Goal: Book appointment/travel/reservation

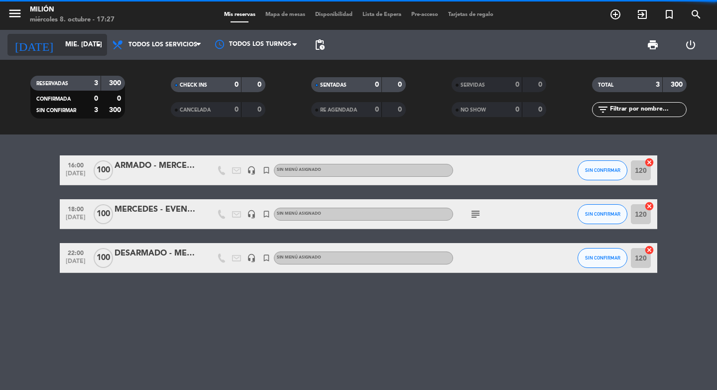
click at [66, 52] on input "mié. [DATE]" at bounding box center [104, 45] width 88 height 18
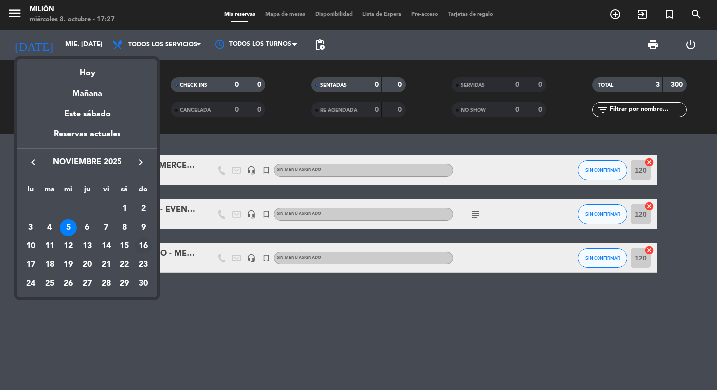
click at [141, 247] on div "16" at bounding box center [143, 246] width 17 height 17
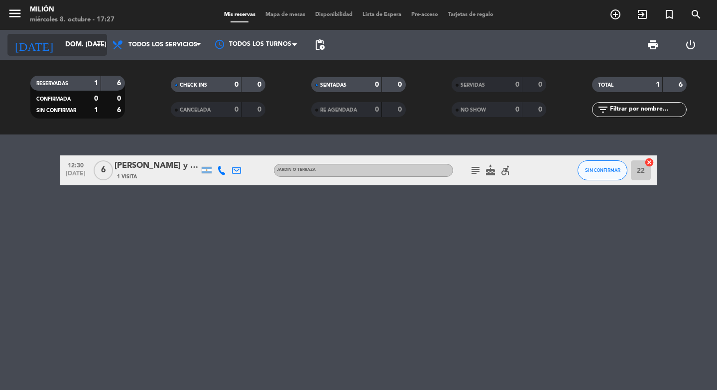
click at [78, 37] on input "dom. [DATE]" at bounding box center [104, 45] width 88 height 18
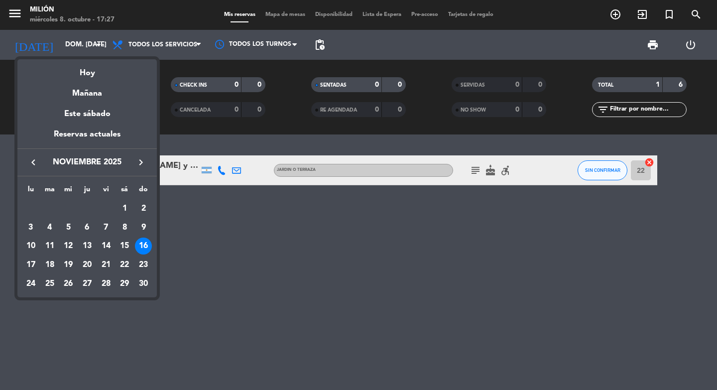
click at [30, 162] on icon "keyboard_arrow_left" at bounding box center [33, 162] width 12 height 12
click at [85, 265] on div "16" at bounding box center [87, 264] width 17 height 17
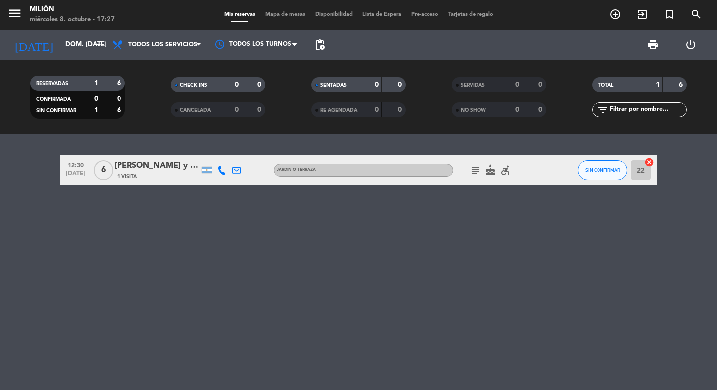
type input "[DEMOGRAPHIC_DATA] [DATE]"
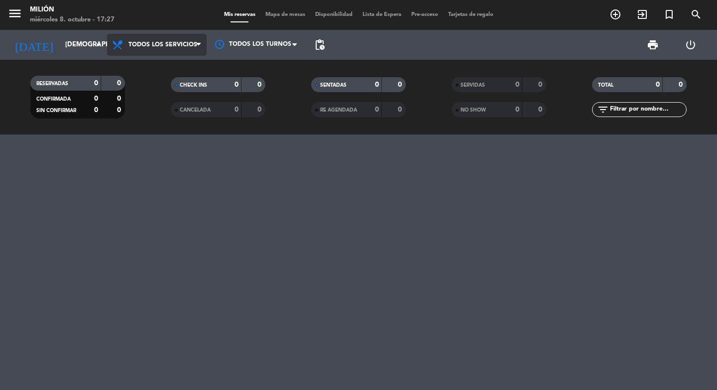
click at [135, 49] on span "Todos los servicios" at bounding box center [157, 45] width 100 height 22
click at [145, 68] on div "menu Milión miércoles 8. octubre - 17:27 Mis reservas Mapa de mesas Disponibili…" at bounding box center [358, 67] width 717 height 134
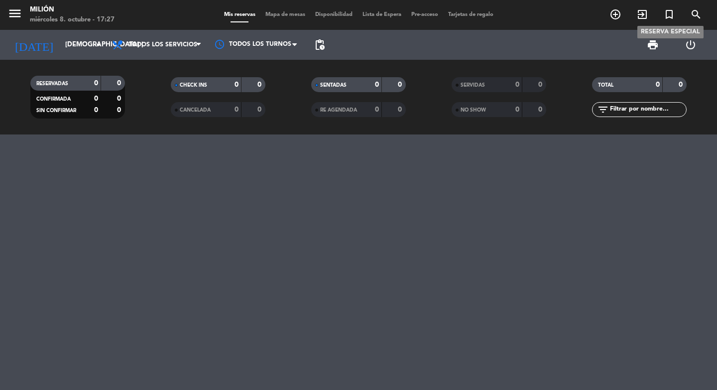
click at [674, 18] on icon "turned_in_not" at bounding box center [669, 14] width 12 height 12
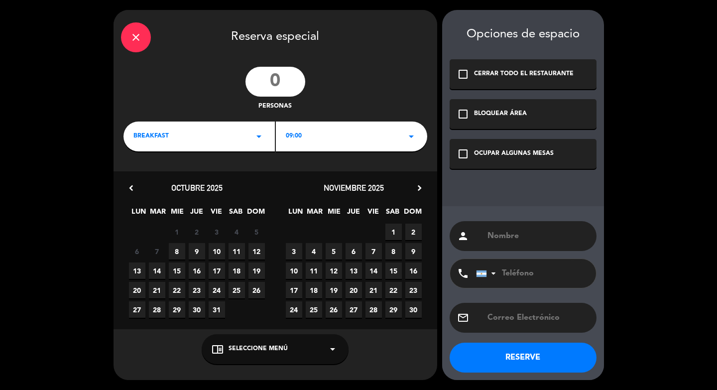
click at [281, 80] on input "number" at bounding box center [276, 82] width 60 height 30
click at [288, 83] on input "6" at bounding box center [276, 82] width 60 height 30
click at [288, 82] on input "6" at bounding box center [276, 82] width 60 height 30
click at [287, 82] on input "6" at bounding box center [276, 82] width 60 height 30
type input "5"
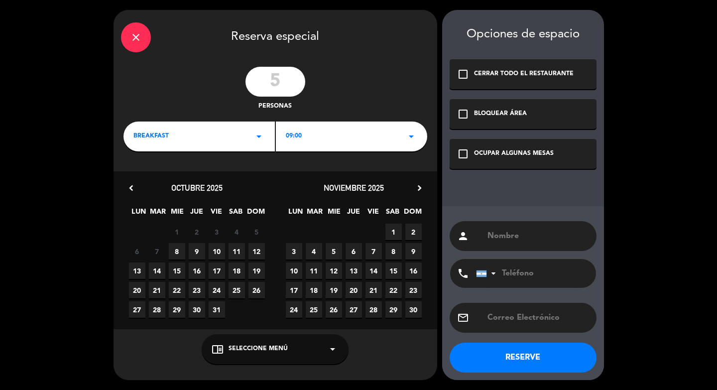
click at [142, 39] on div "close" at bounding box center [136, 37] width 30 height 30
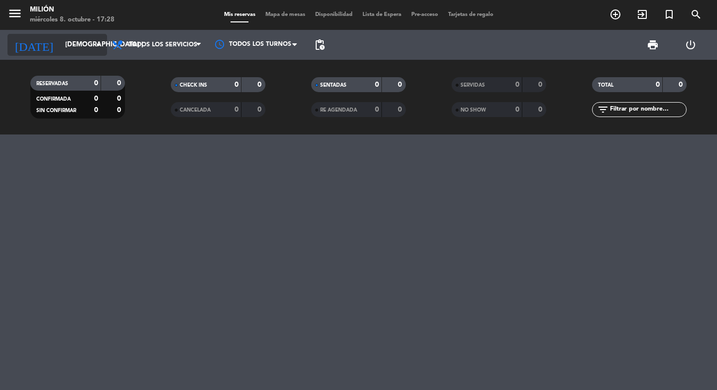
click at [72, 42] on input "[DEMOGRAPHIC_DATA] [DATE]" at bounding box center [104, 45] width 88 height 18
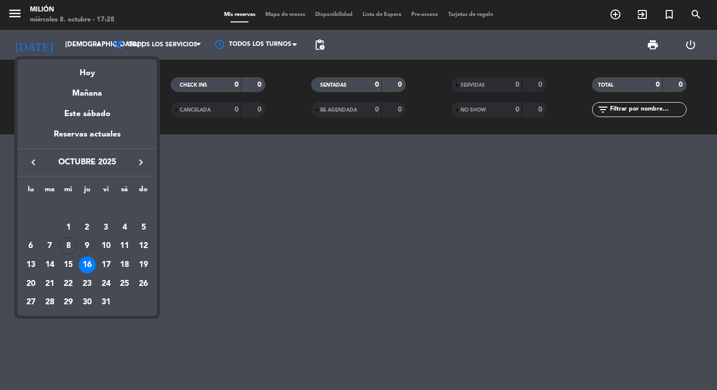
click at [89, 245] on div "9" at bounding box center [87, 246] width 17 height 17
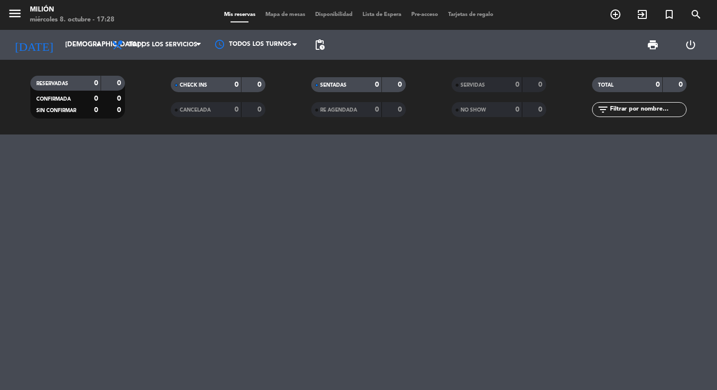
type input "[DEMOGRAPHIC_DATA] [DATE]"
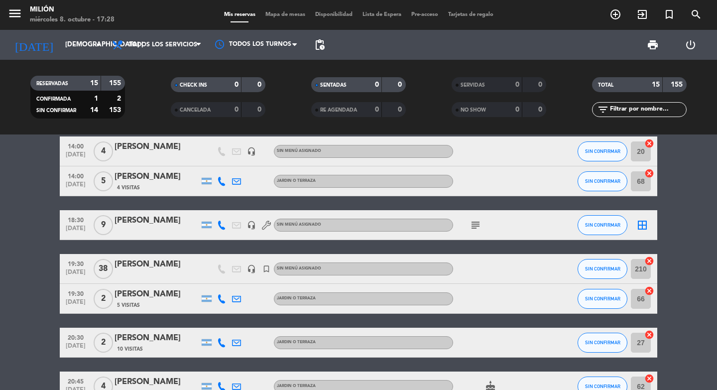
scroll to position [85, 0]
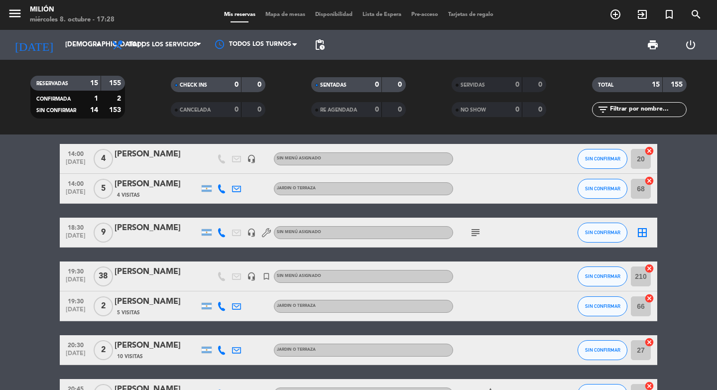
click at [122, 184] on div "[PERSON_NAME]" at bounding box center [157, 184] width 85 height 13
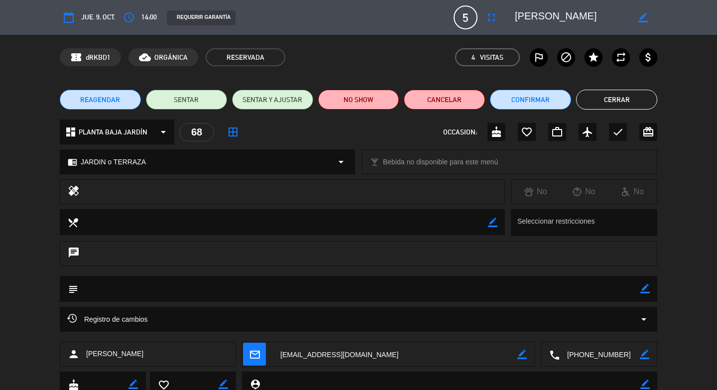
click at [69, 19] on icon "calendar_today" at bounding box center [69, 17] width 12 height 12
click at [70, 19] on icon "calendar_today" at bounding box center [69, 17] width 12 height 12
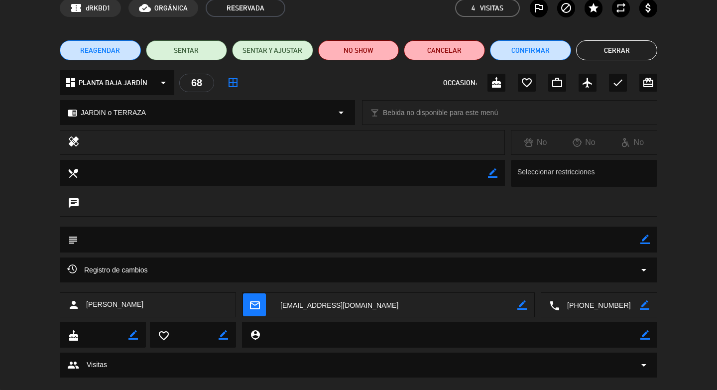
scroll to position [67, 0]
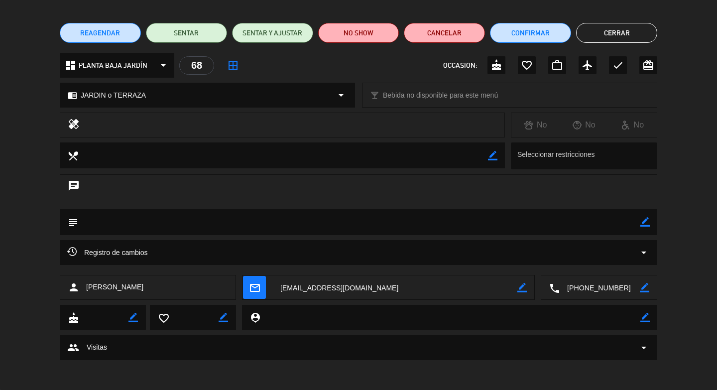
drag, startPoint x: 613, startPoint y: 34, endPoint x: 609, endPoint y: 27, distance: 8.3
click at [613, 34] on button "Cerrar" at bounding box center [616, 33] width 81 height 20
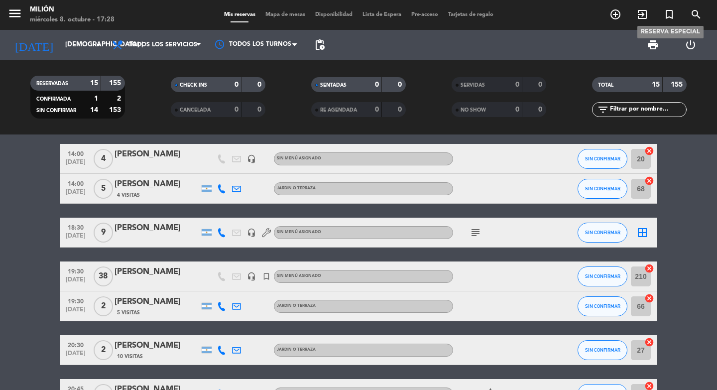
click at [666, 12] on icon "turned_in_not" at bounding box center [669, 14] width 12 height 12
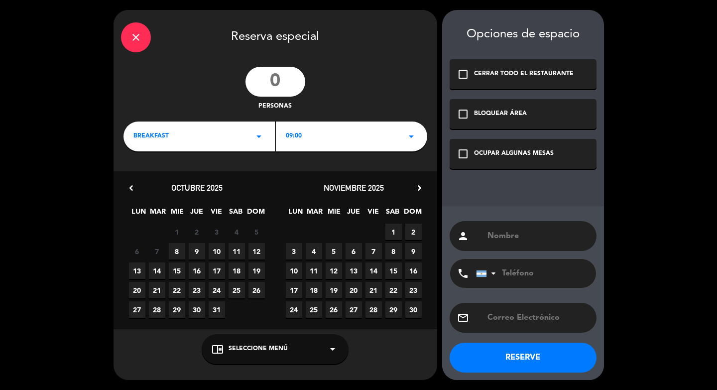
click at [199, 272] on span "16" at bounding box center [197, 270] width 16 height 16
click at [272, 78] on input "number" at bounding box center [276, 82] width 60 height 30
type input "5"
click at [204, 145] on div "BREAKFAST arrow_drop_down" at bounding box center [199, 137] width 151 height 30
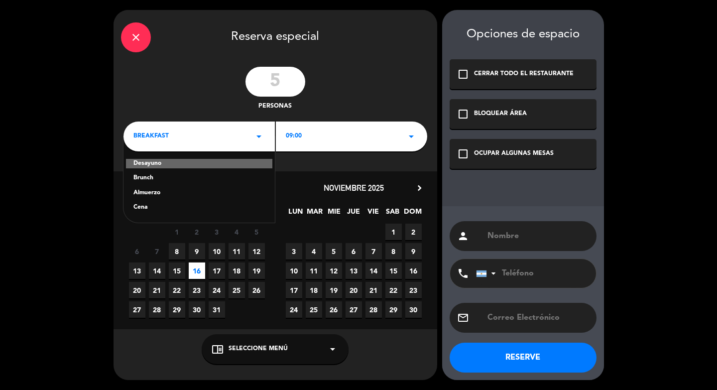
click at [195, 196] on div "Almuerzo" at bounding box center [198, 193] width 131 height 10
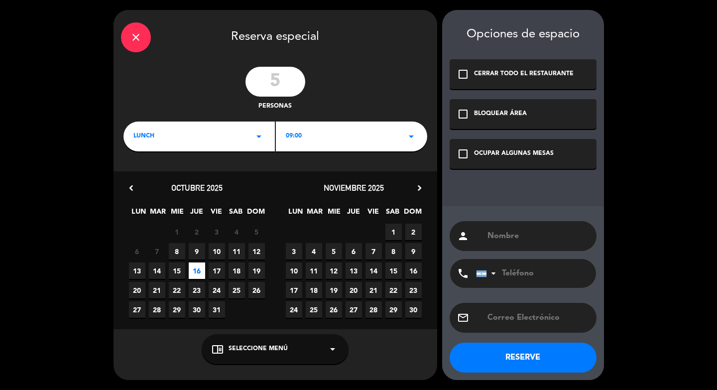
click at [290, 131] on span "09:00" at bounding box center [294, 136] width 16 height 10
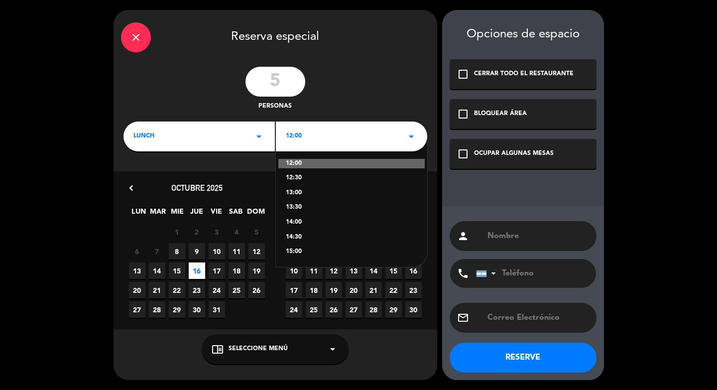
click at [304, 223] on div "14:00" at bounding box center [351, 223] width 131 height 10
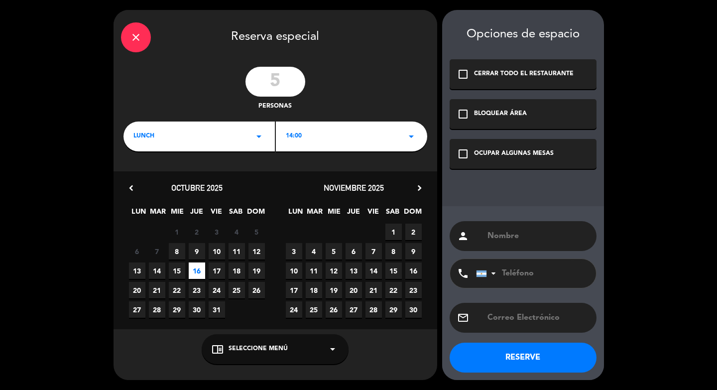
click at [485, 145] on div "check_box_outline_blank OCUPAR ALGUNAS MESAS" at bounding box center [523, 154] width 147 height 30
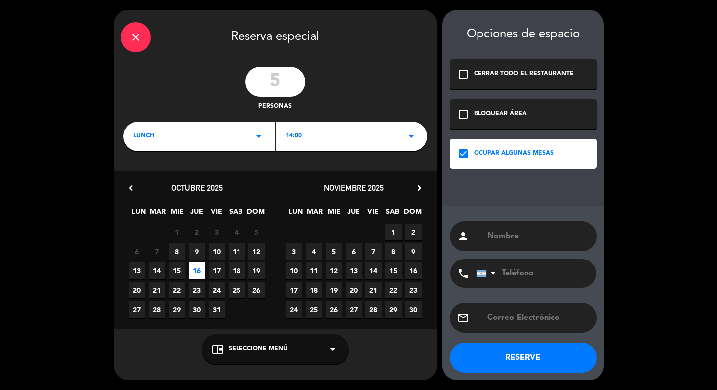
click at [509, 236] on input "text" at bounding box center [538, 236] width 103 height 14
type input "[PERSON_NAME]"
click at [554, 360] on button "RESERVE" at bounding box center [523, 358] width 147 height 30
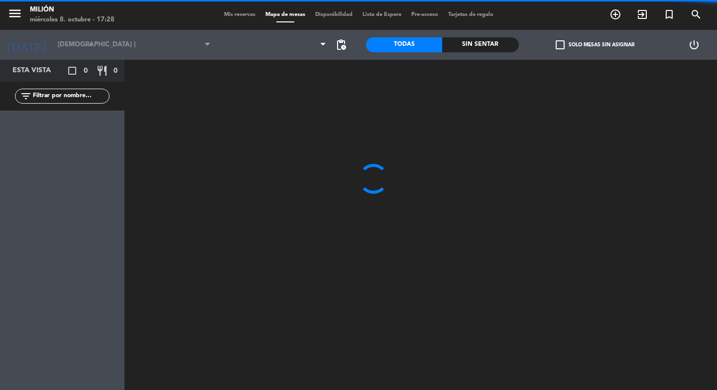
type input "[DEMOGRAPHIC_DATA] [DATE]"
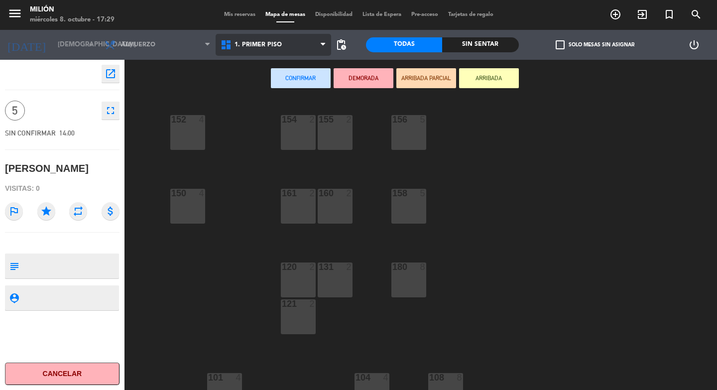
click at [268, 42] on span "1. PRIMER PISO" at bounding box center [258, 44] width 47 height 7
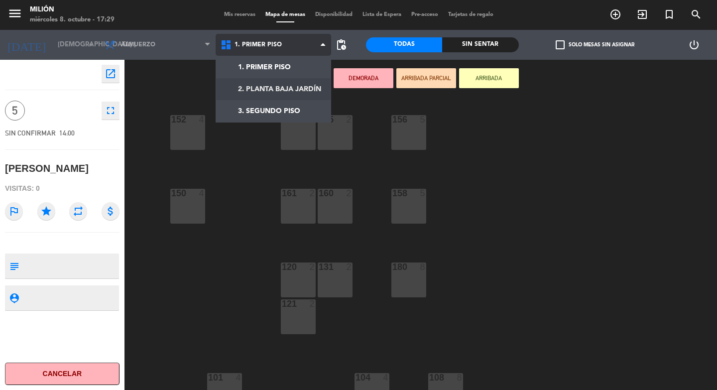
click at [275, 86] on ng-component "menu Milión miércoles 8. octubre - 17:29 Mis reservas Mapa de mesas Disponibili…" at bounding box center [358, 195] width 717 height 390
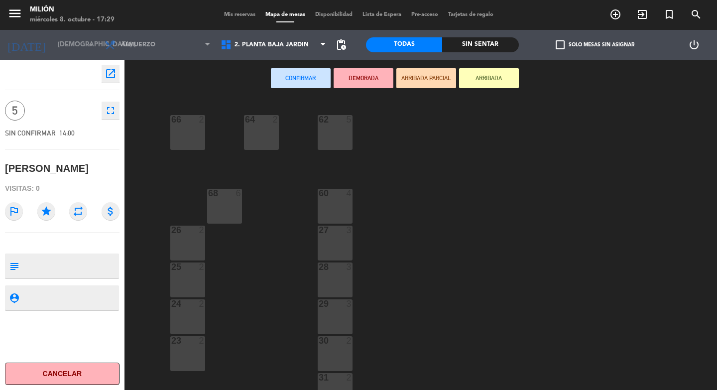
click at [340, 260] on div "27 3" at bounding box center [335, 243] width 35 height 35
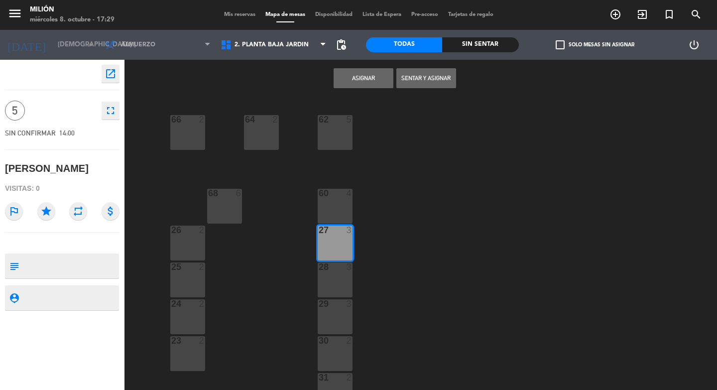
drag, startPoint x: 222, startPoint y: 207, endPoint x: 230, endPoint y: 210, distance: 8.7
click at [223, 207] on div "68 6" at bounding box center [224, 206] width 35 height 35
click at [337, 240] on div "27 3" at bounding box center [335, 243] width 35 height 35
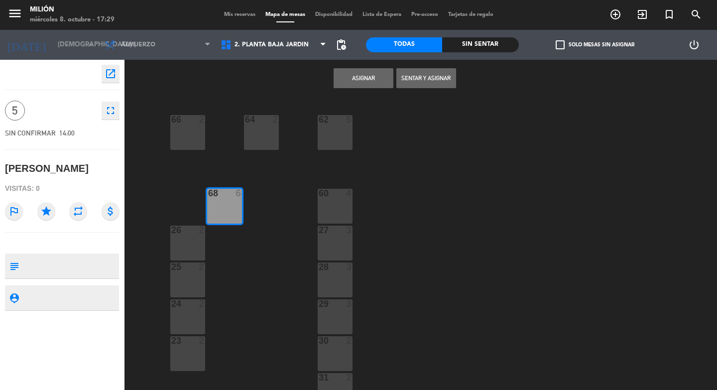
click at [377, 72] on button "Asignar" at bounding box center [364, 78] width 60 height 20
